Goal: Find specific page/section: Find specific page/section

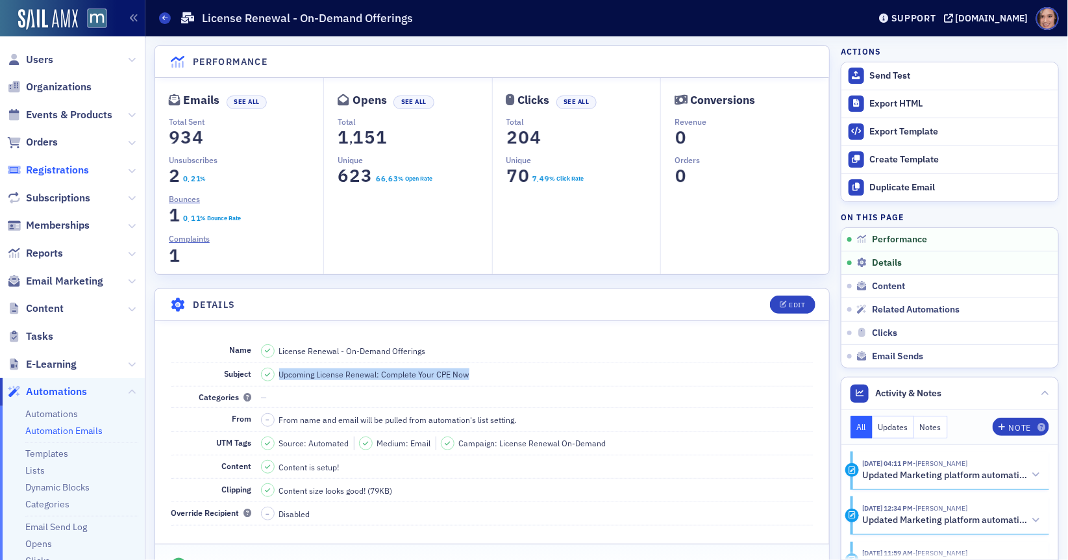
click at [58, 170] on span "Registrations" at bounding box center [57, 170] width 63 height 14
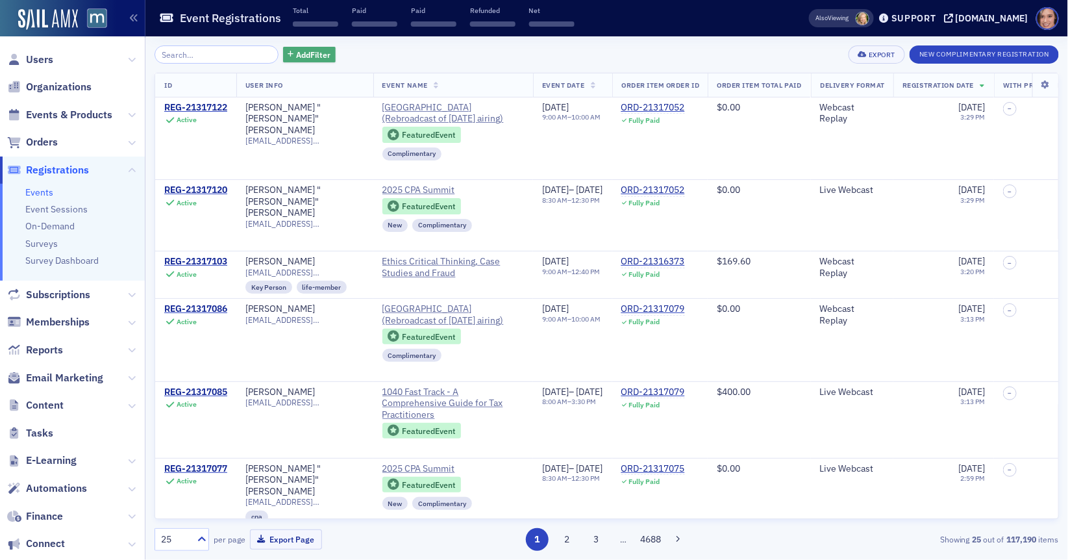
click at [296, 60] on span "Add Filter" at bounding box center [313, 55] width 34 height 12
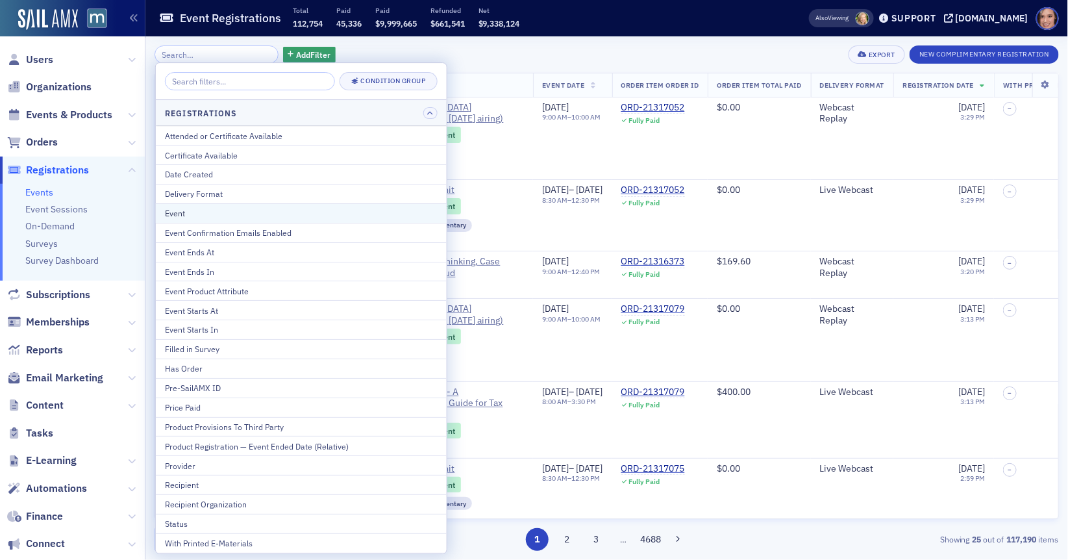
click at [258, 209] on div "Event" at bounding box center [301, 213] width 273 height 12
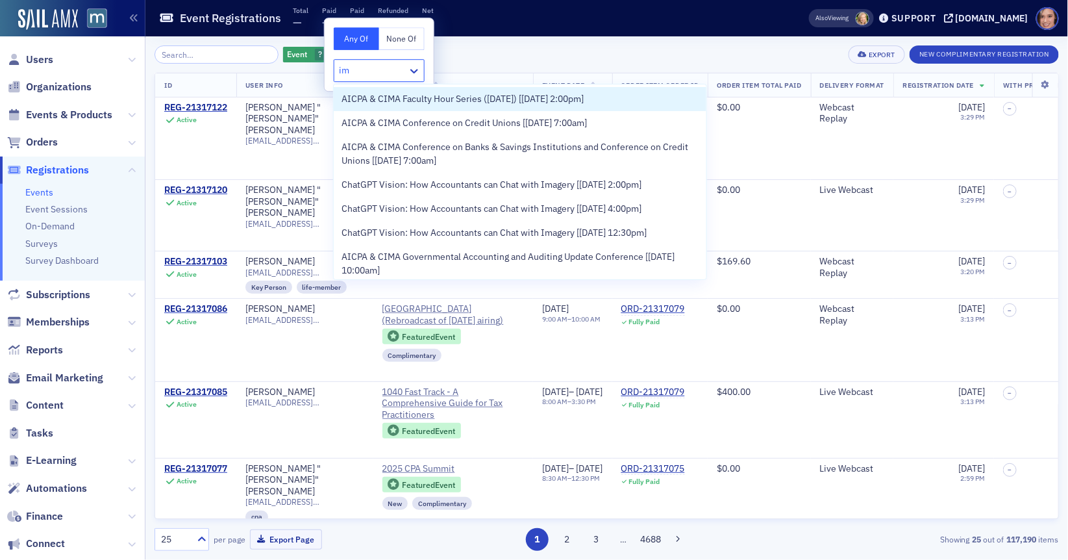
type input "i"
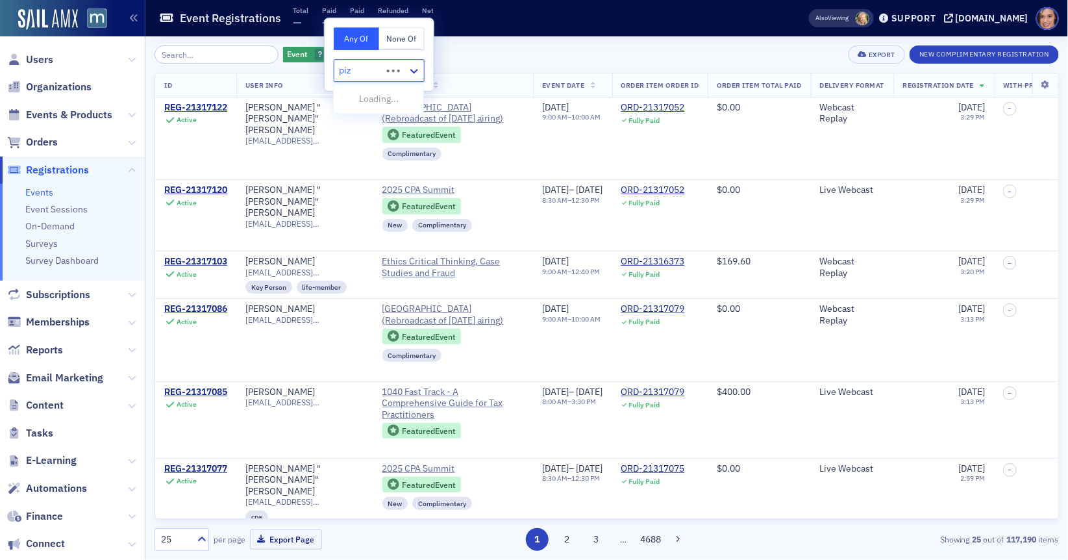
type input "pizz"
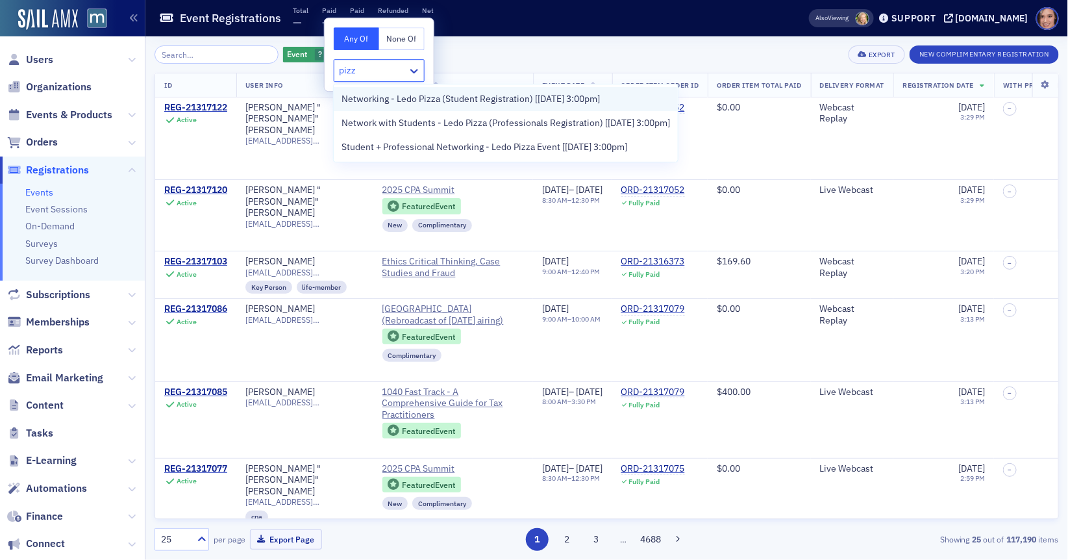
click at [423, 103] on span "Networking - Ledo Pizza (Student Registration) [[DATE] 3:00pm]" at bounding box center [471, 99] width 258 height 14
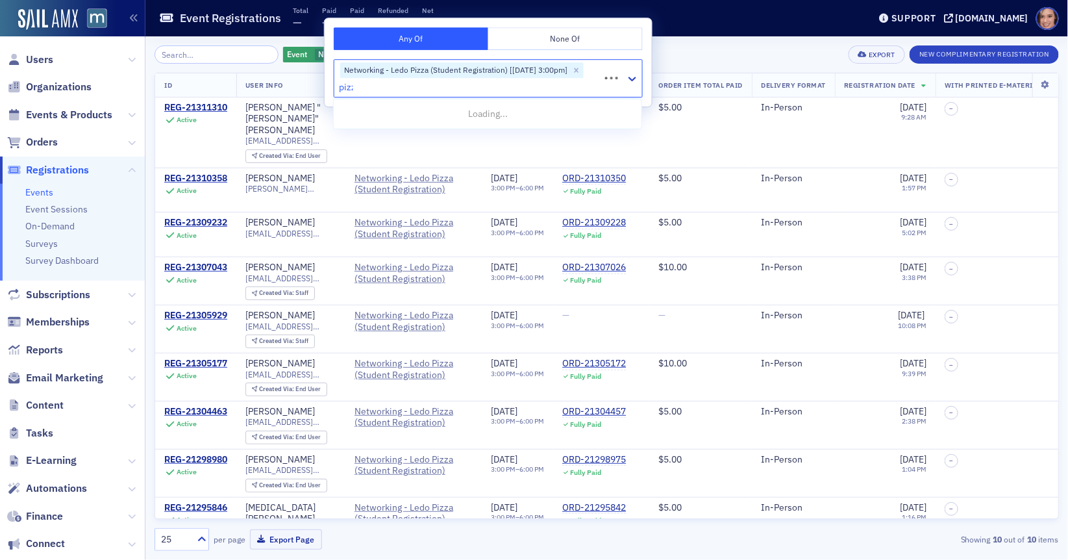
type input "pizza"
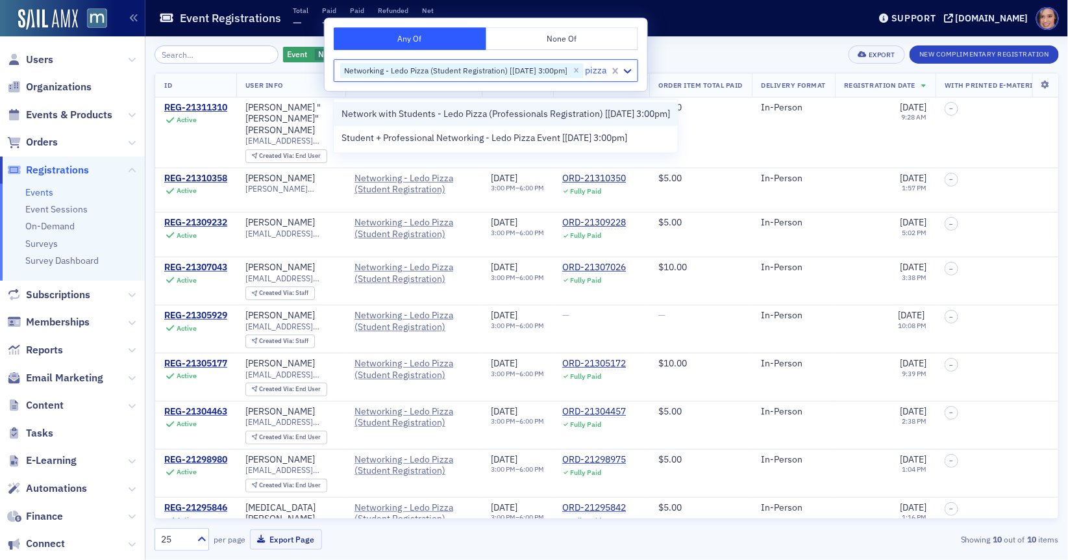
click at [445, 116] on span "Network with Students - Ledo Pizza (Professionals Registration) [[DATE] 3:00pm]" at bounding box center [506, 114] width 329 height 14
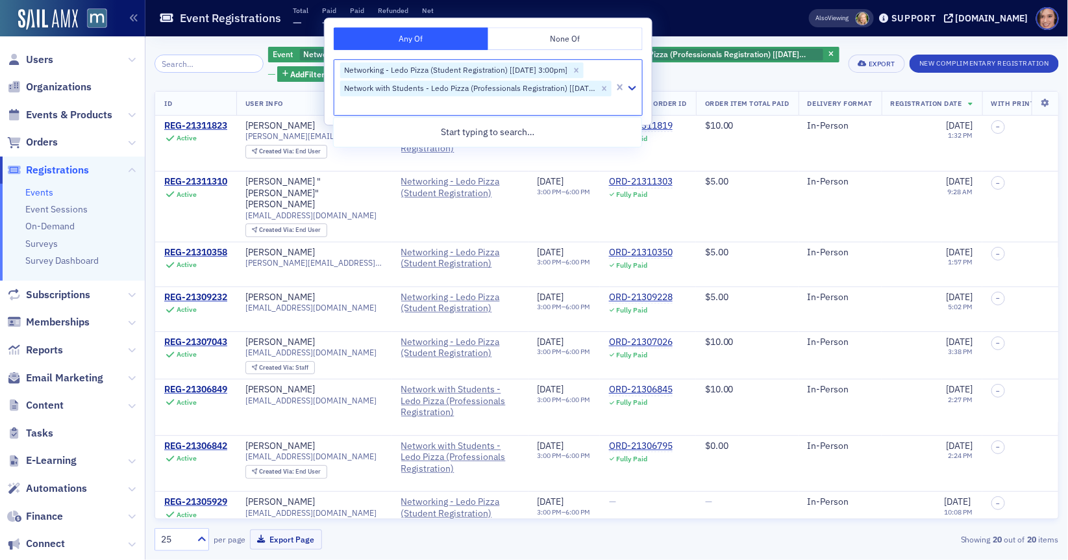
click at [766, 82] on div "Event Networking - Ledo Pizza (Student Registration) [[DATE] 3:00pm], Network w…" at bounding box center [607, 297] width 905 height 505
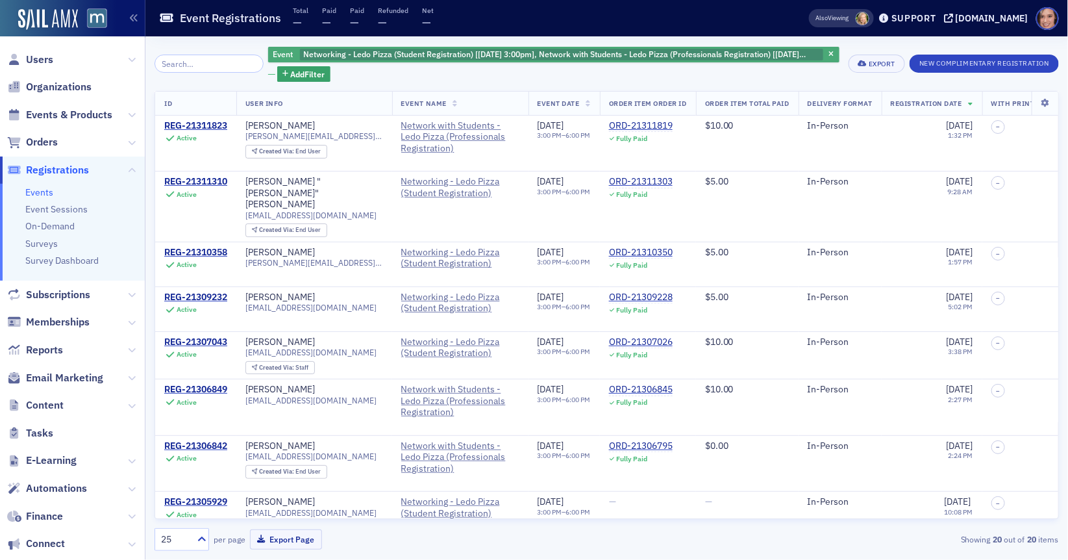
click at [610, 58] on span "Networking - Ledo Pizza (Student Registration) [[DATE] 3:00pm], Network with St…" at bounding box center [554, 59] width 503 height 20
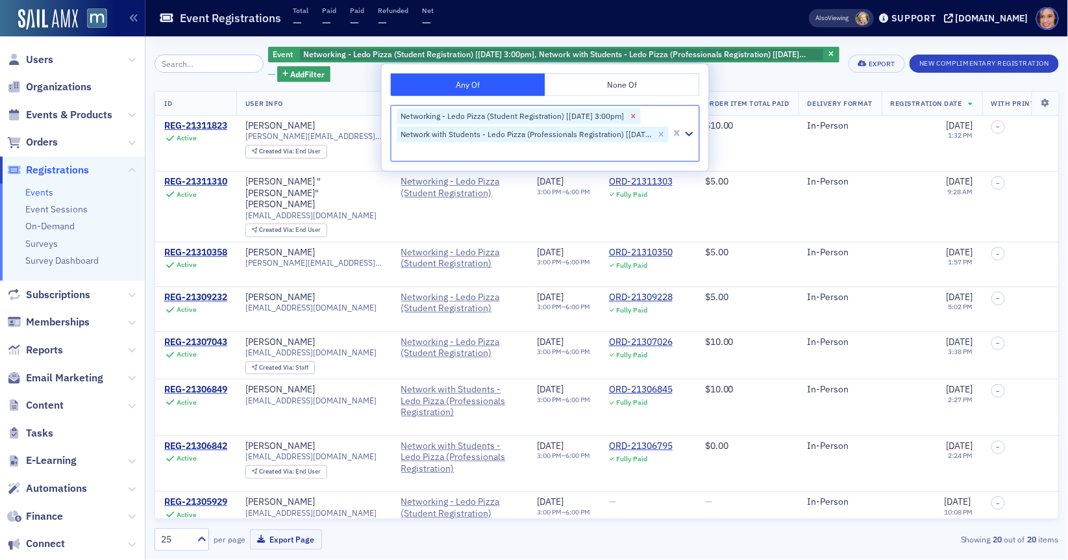
click at [638, 112] on icon "Remove Networking - Ledo Pizza (Student Registration) [9/18/2025 3:00pm]" at bounding box center [633, 116] width 9 height 9
